Goal: Check status: Check status

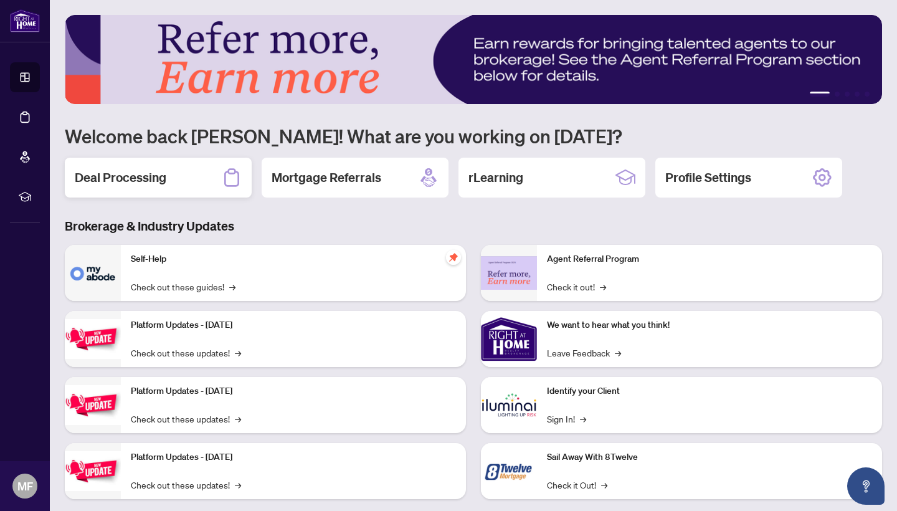
click at [115, 181] on h2 "Deal Processing" at bounding box center [121, 177] width 92 height 17
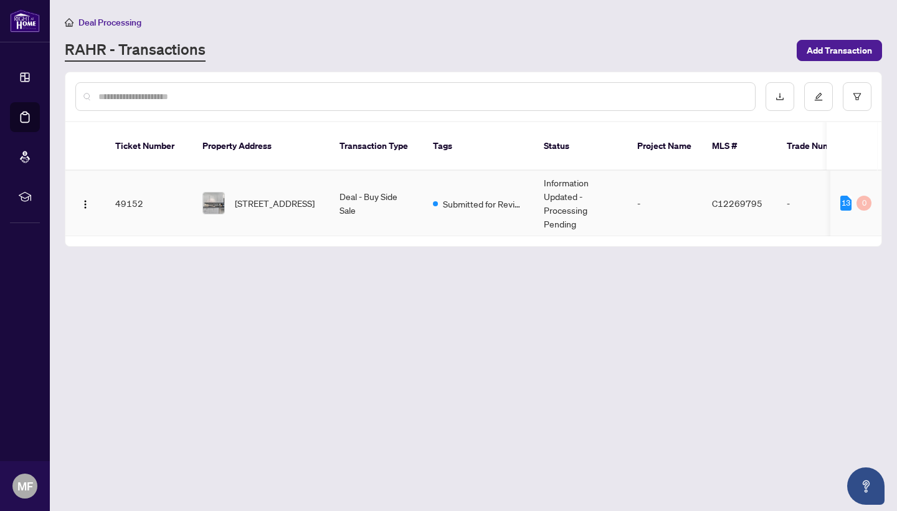
click at [130, 189] on td "49152" at bounding box center [148, 203] width 87 height 65
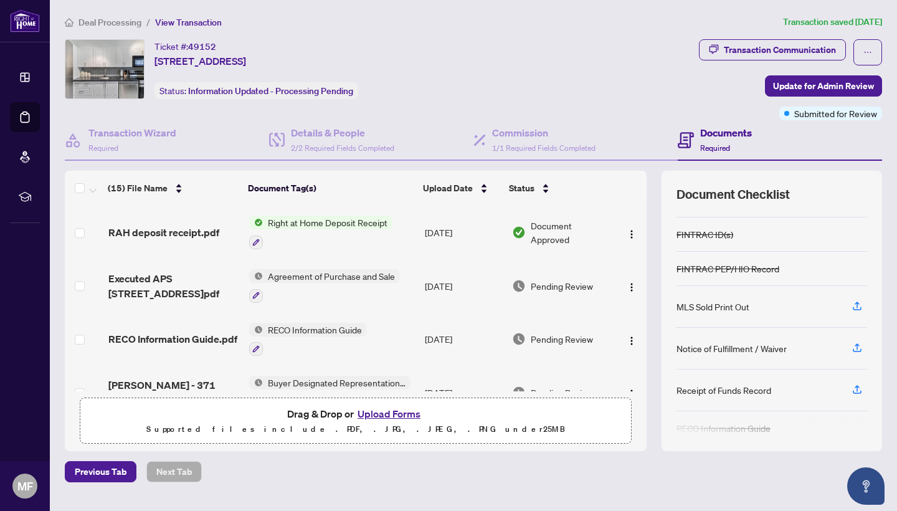
scroll to position [107, 0]
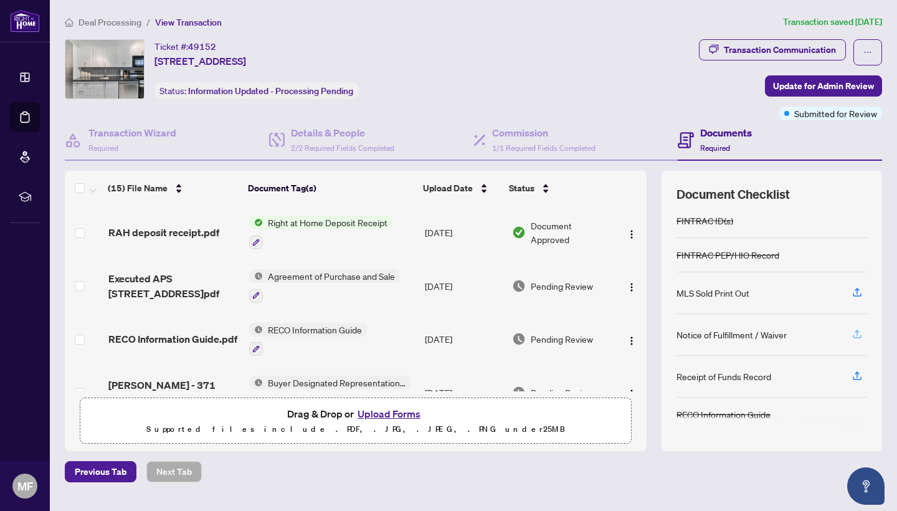
click at [859, 333] on icon "button" at bounding box center [856, 333] width 11 height 11
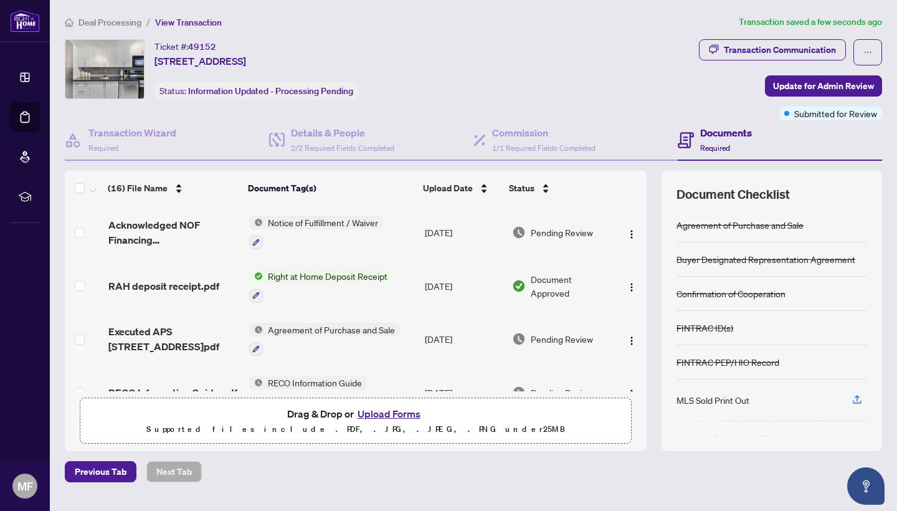
scroll to position [0, 0]
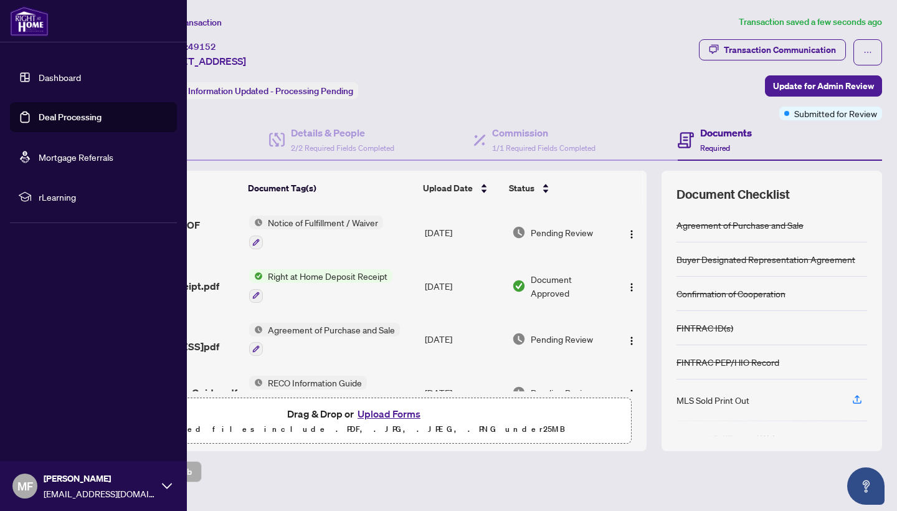
click at [31, 488] on span "MF" at bounding box center [25, 485] width 16 height 17
click at [62, 415] on span "Logout" at bounding box center [50, 412] width 28 height 20
